Goal: Complete application form

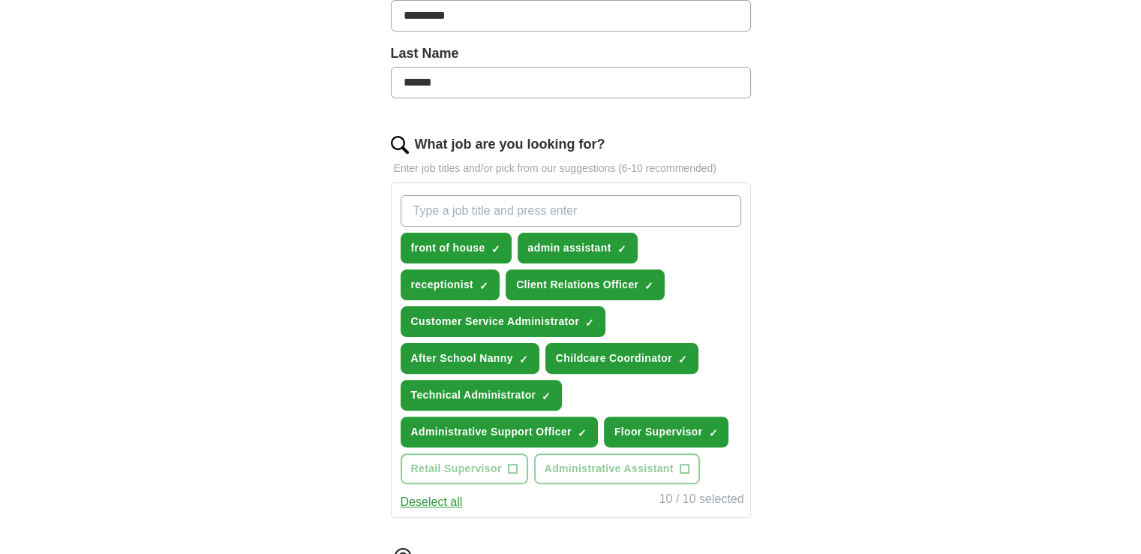
scroll to position [375, 0]
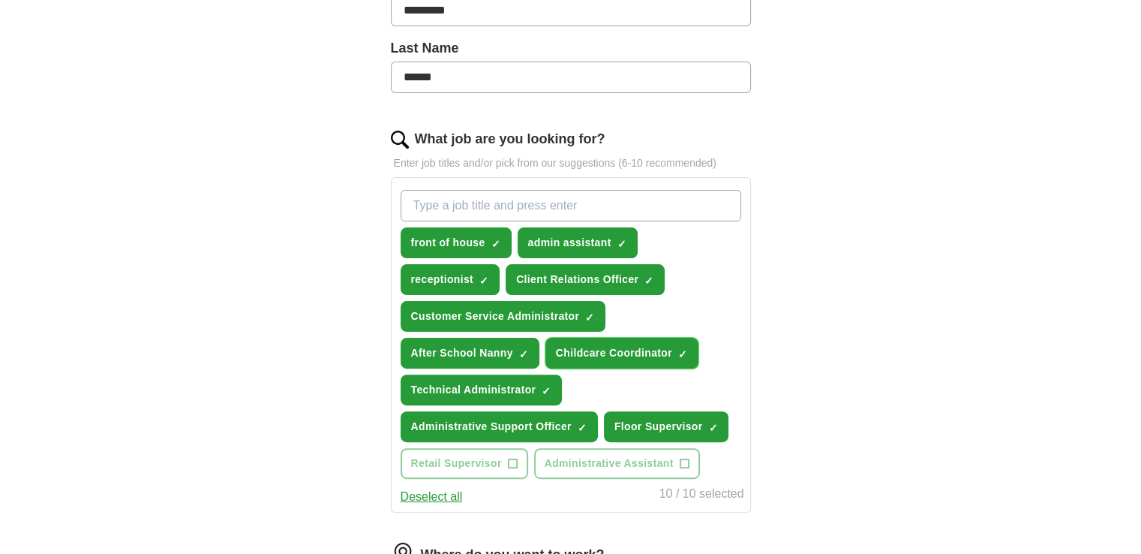
click at [0, 0] on span "×" at bounding box center [0, 0] width 0 height 0
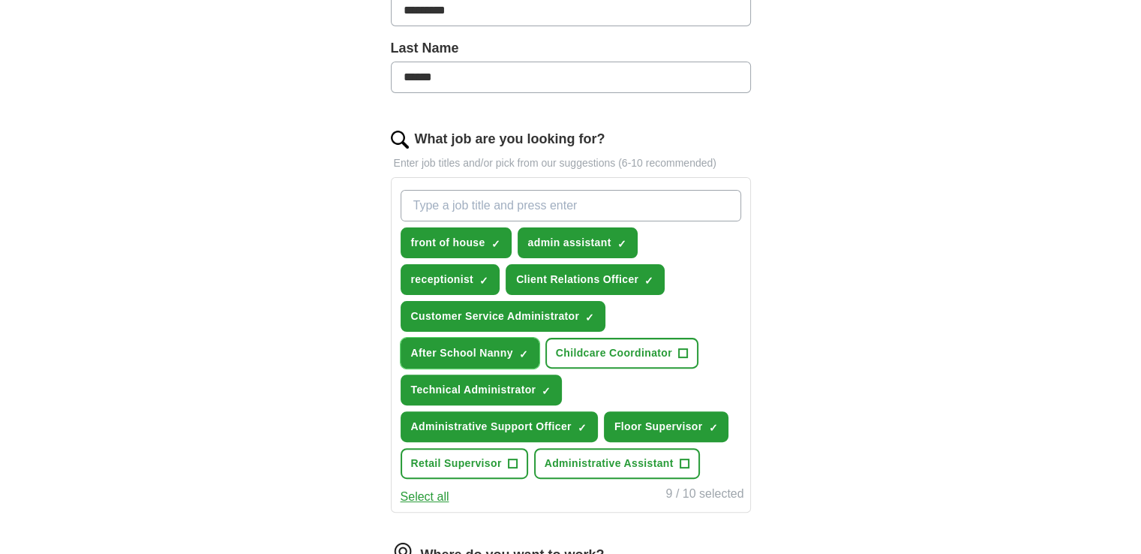
click at [0, 0] on span "×" at bounding box center [0, 0] width 0 height 0
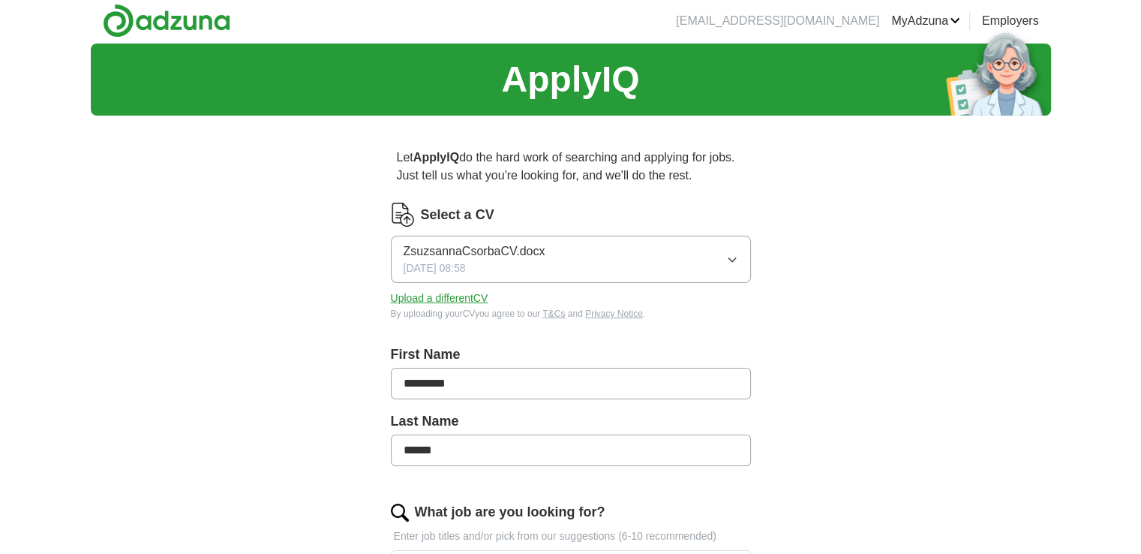
scroll to position [0, 0]
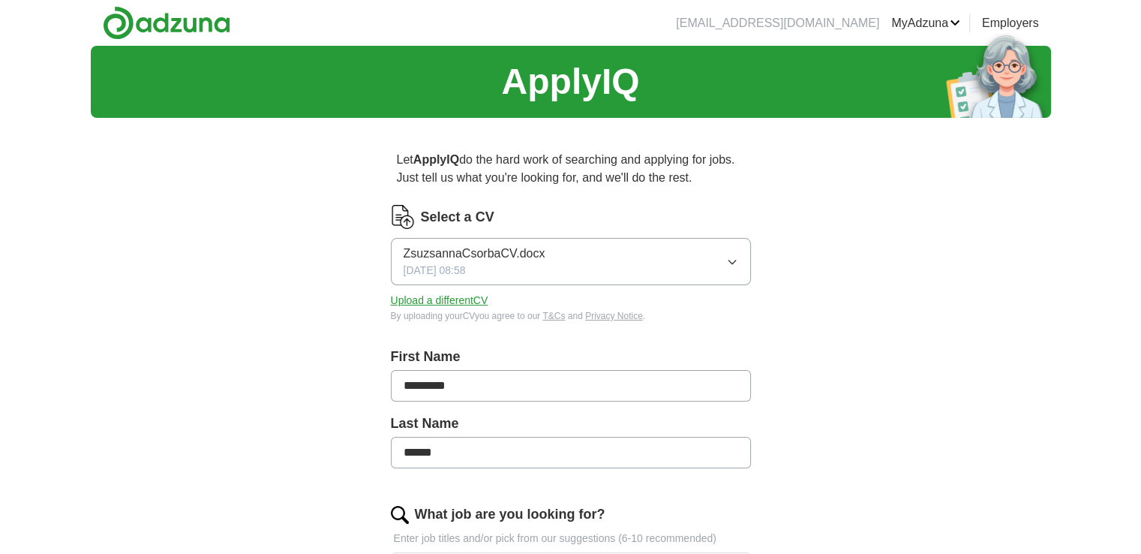
click at [732, 260] on icon "button" at bounding box center [732, 262] width 12 height 12
click at [525, 304] on span "ZsuzsannaCsorbaCV.docx" at bounding box center [475, 305] width 142 height 18
click at [470, 299] on button "Upload a different CV" at bounding box center [440, 301] width 98 height 16
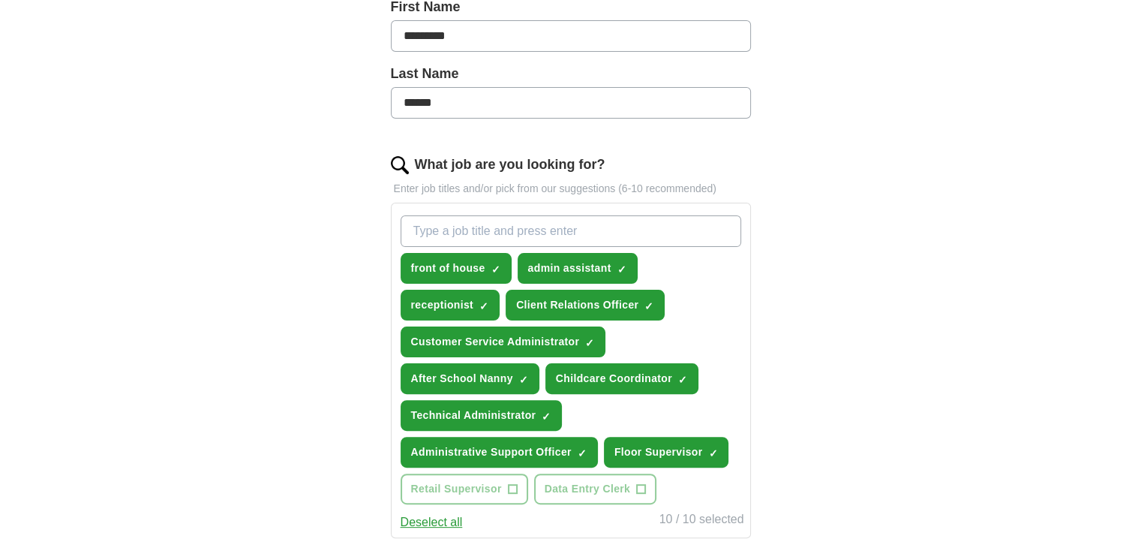
scroll to position [375, 0]
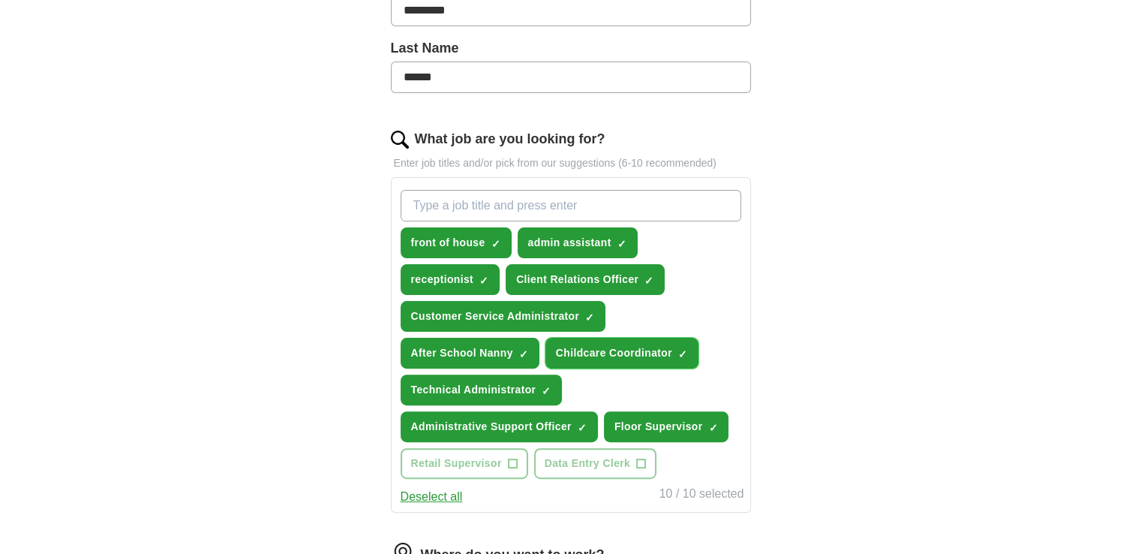
click at [0, 0] on span "×" at bounding box center [0, 0] width 0 height 0
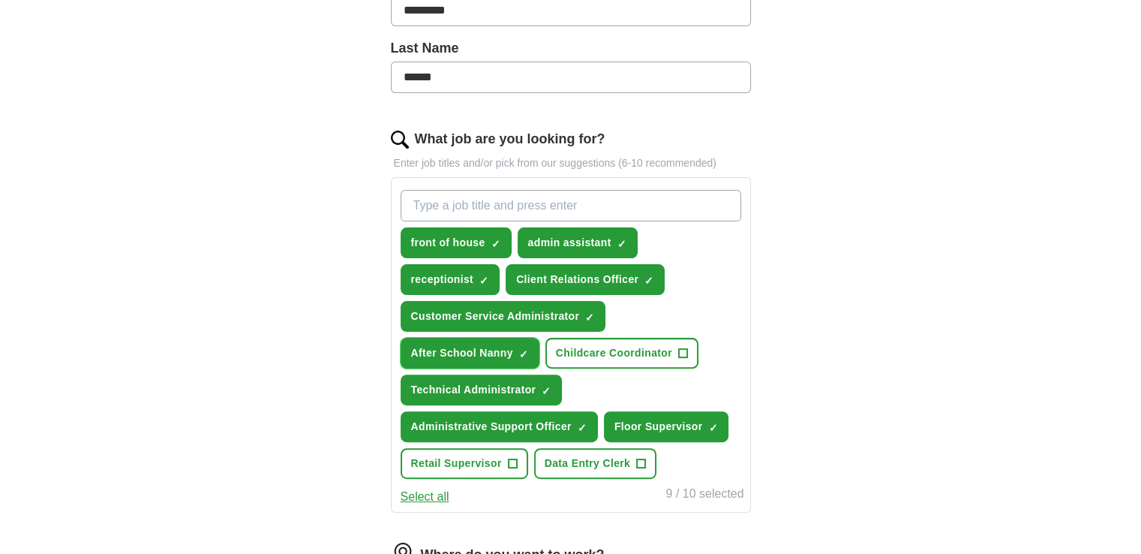
click at [0, 0] on span "×" at bounding box center [0, 0] width 0 height 0
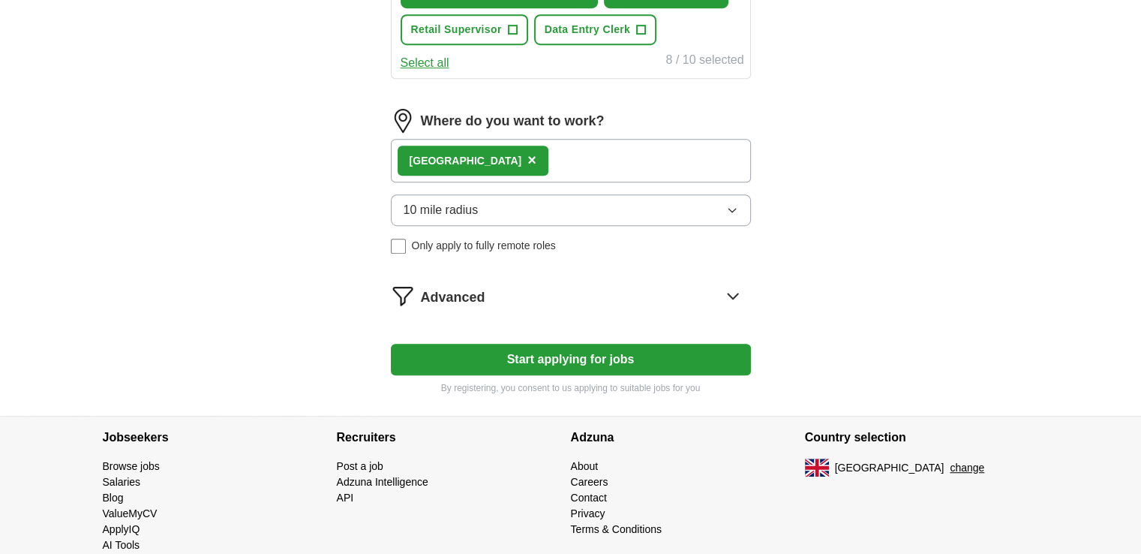
scroll to position [825, 0]
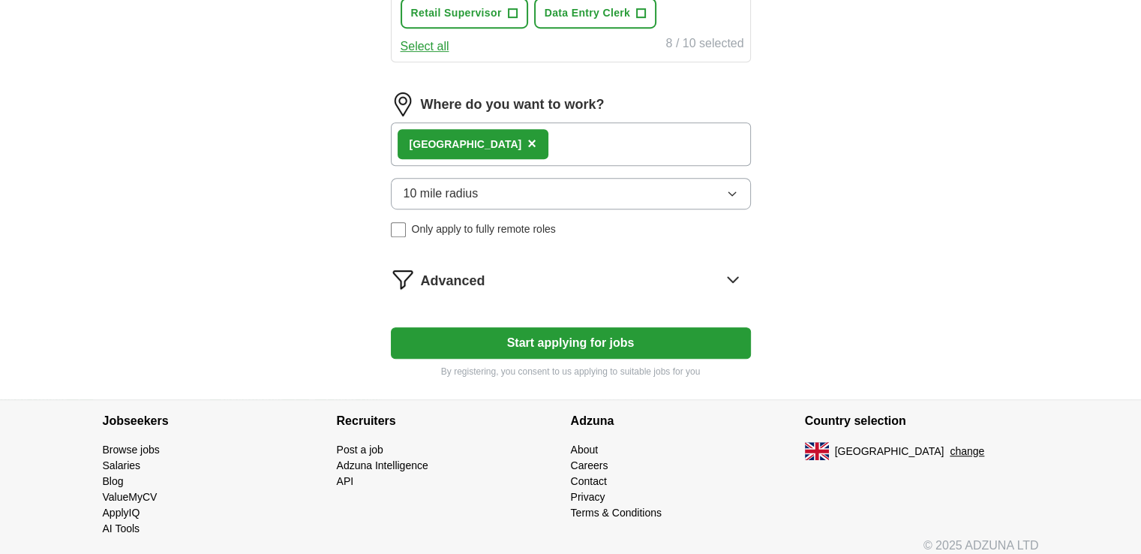
click at [522, 134] on div "Greenwich ×" at bounding box center [571, 144] width 360 height 44
click at [527, 137] on span "×" at bounding box center [531, 143] width 9 height 17
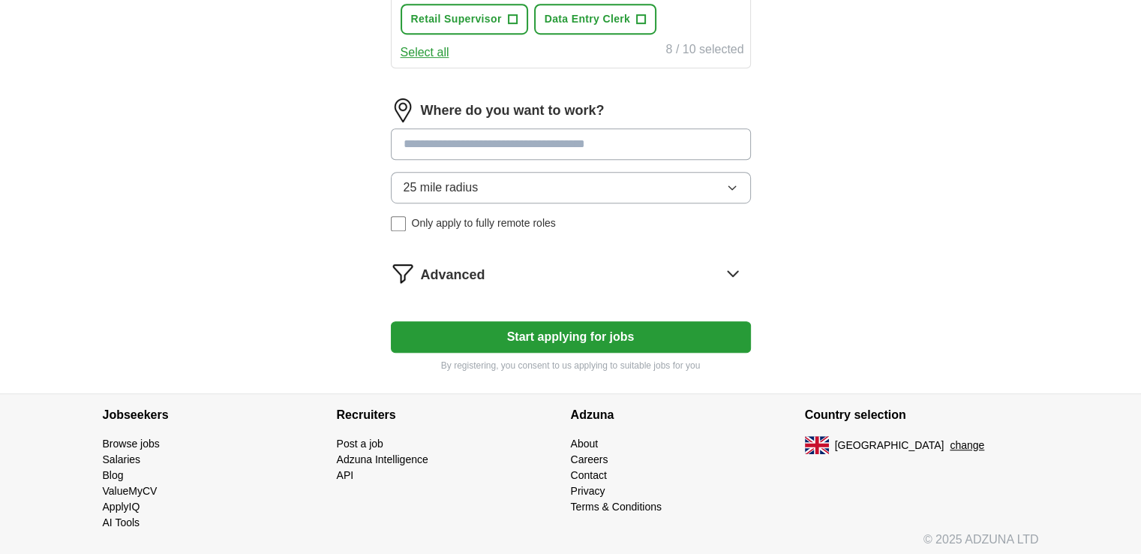
click at [476, 137] on input at bounding box center [571, 144] width 360 height 32
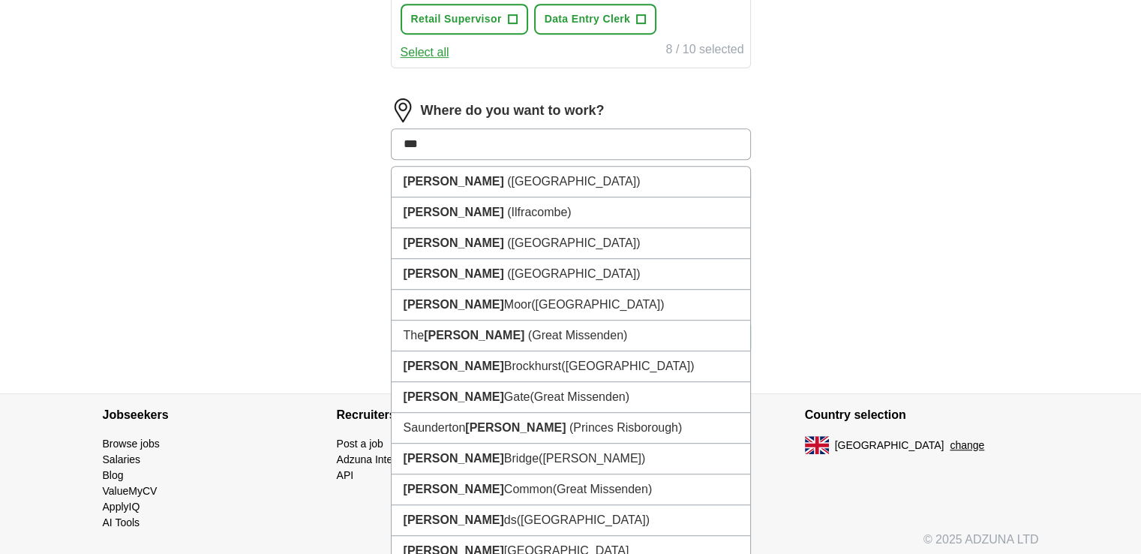
type input "***"
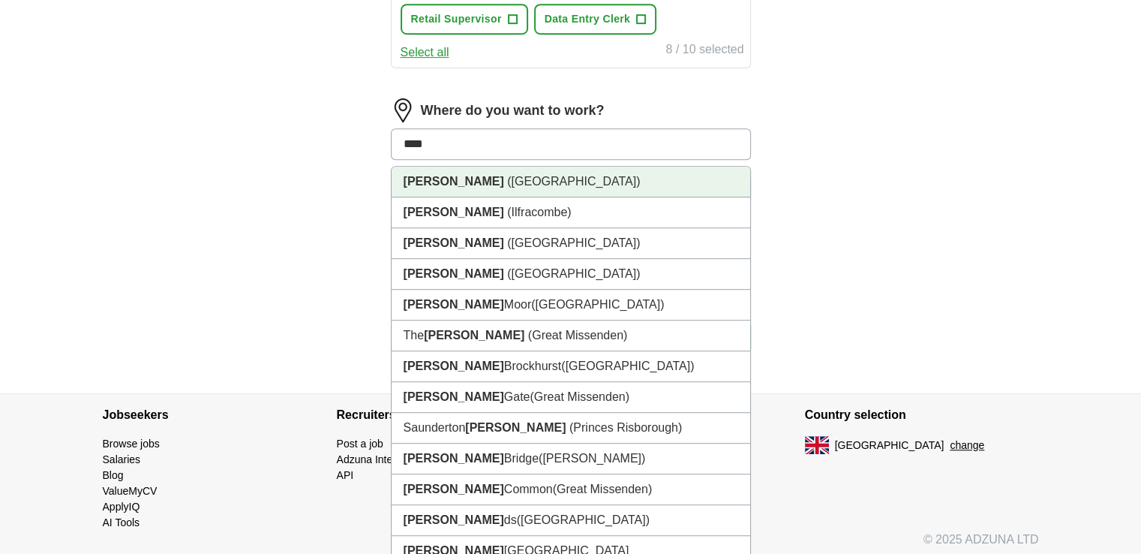
click at [507, 179] on span "([GEOGRAPHIC_DATA])" at bounding box center [573, 181] width 133 height 13
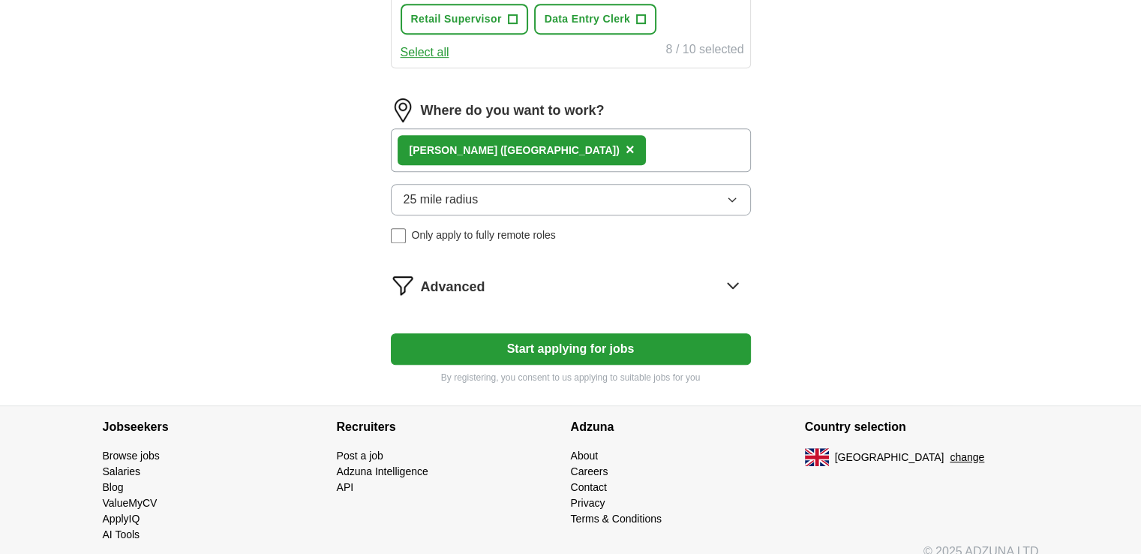
click at [735, 194] on icon "button" at bounding box center [732, 200] width 12 height 12
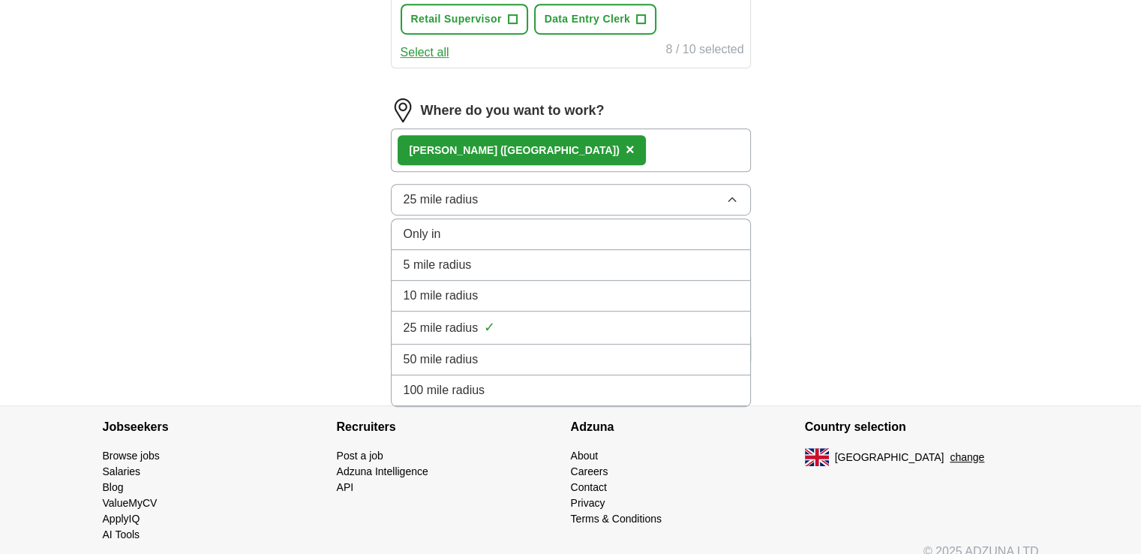
click at [505, 290] on div "10 mile radius" at bounding box center [571, 296] width 335 height 18
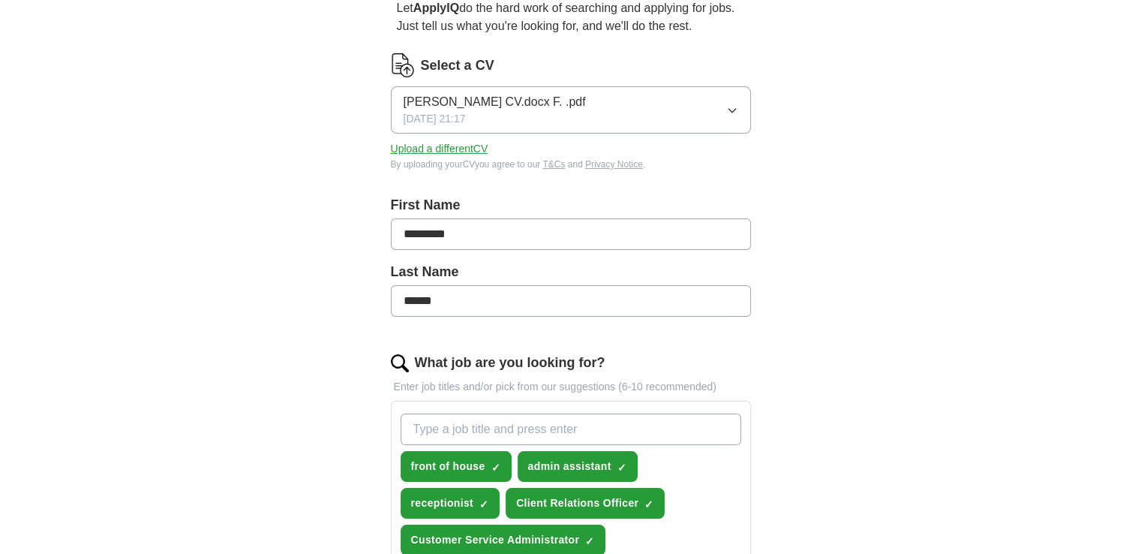
scroll to position [0, 0]
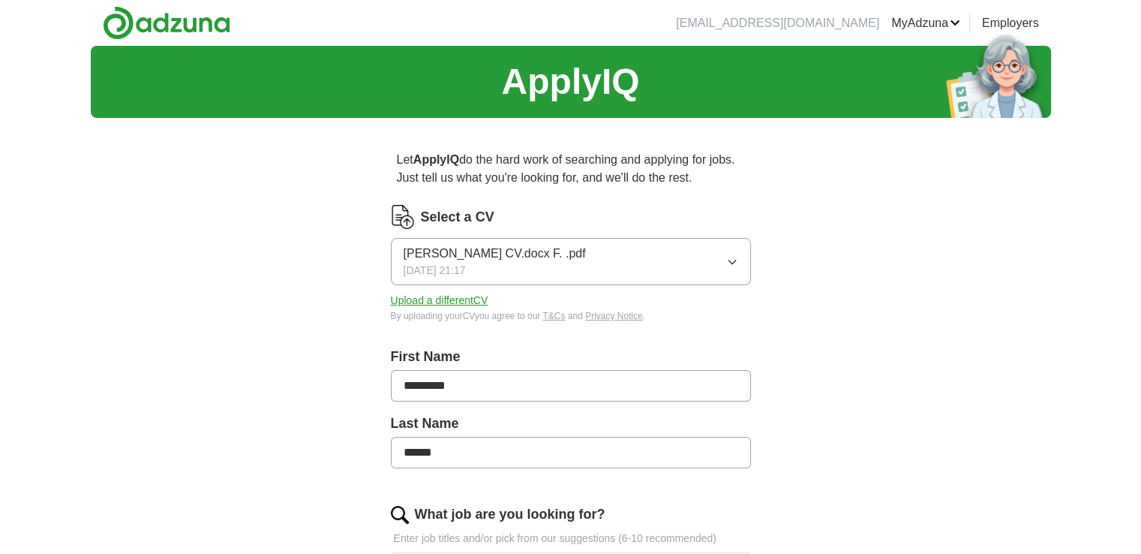
click at [0, 0] on link "Preferences" at bounding box center [0, 0] width 0 height 0
